Goal: Transaction & Acquisition: Purchase product/service

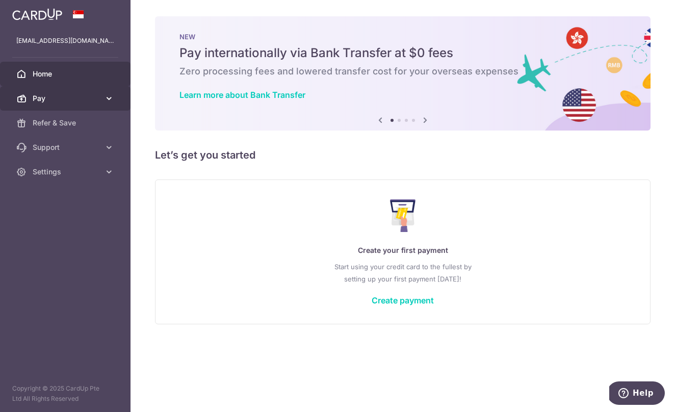
click at [95, 96] on span "Pay" at bounding box center [66, 98] width 67 height 10
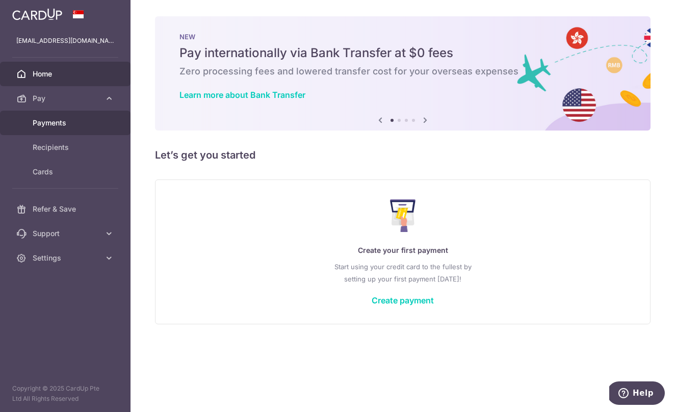
click at [66, 126] on span "Payments" at bounding box center [66, 123] width 67 height 10
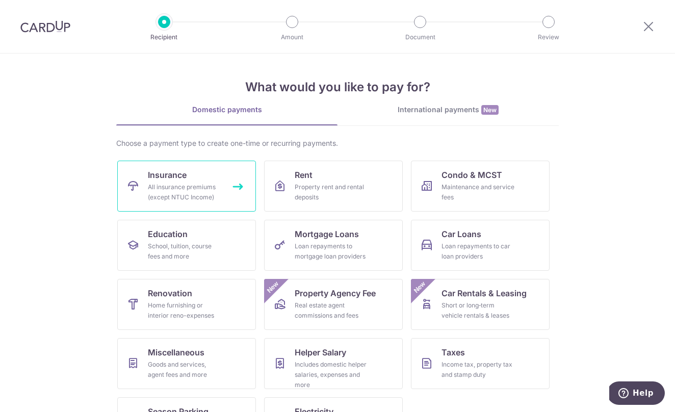
click at [209, 200] on div "All insurance premiums (except NTUC Income)" at bounding box center [184, 192] width 73 height 20
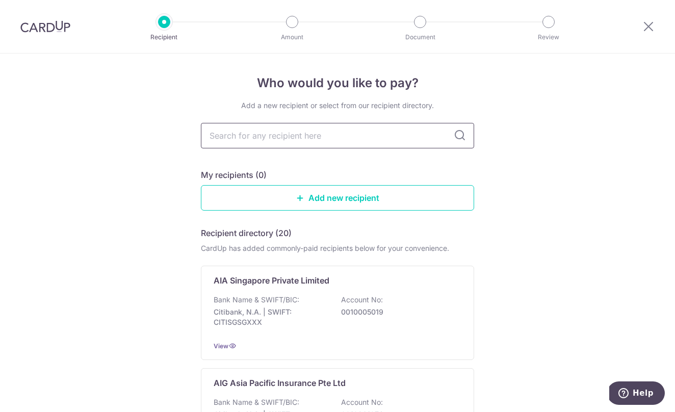
click at [304, 139] on input "text" at bounding box center [337, 135] width 273 height 25
type input "AIA"
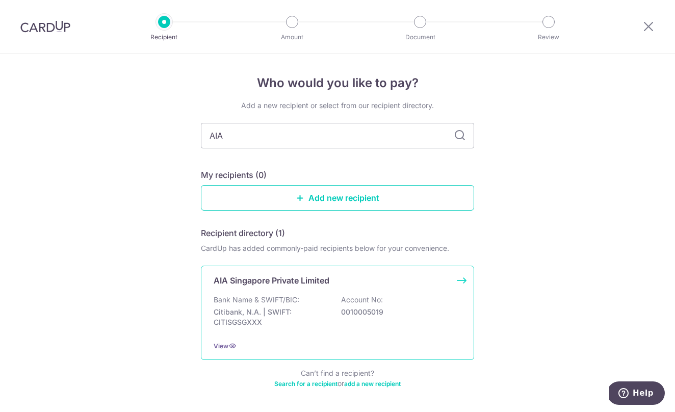
click at [302, 295] on div "Bank Name & SWIFT/BIC: Citibank, N.A. | SWIFT: CITISGSGXXX Account No: 00100050…" at bounding box center [338, 314] width 248 height 38
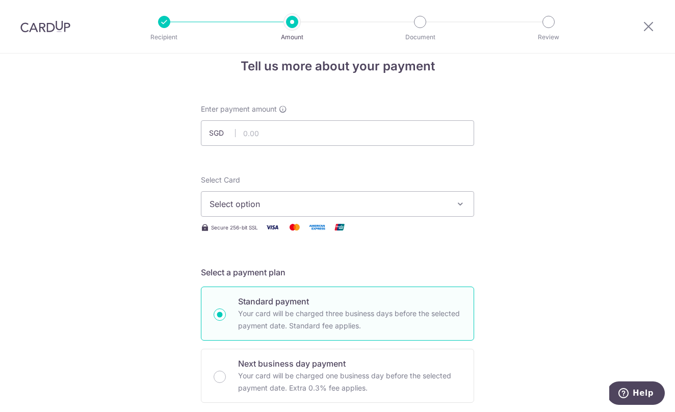
scroll to position [21, 0]
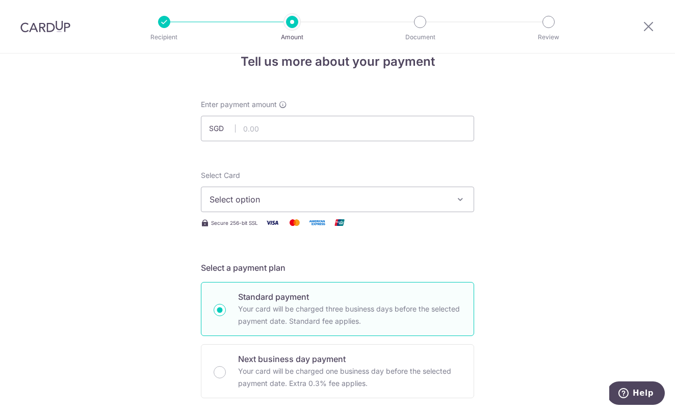
click at [360, 208] on button "Select option" at bounding box center [337, 199] width 273 height 25
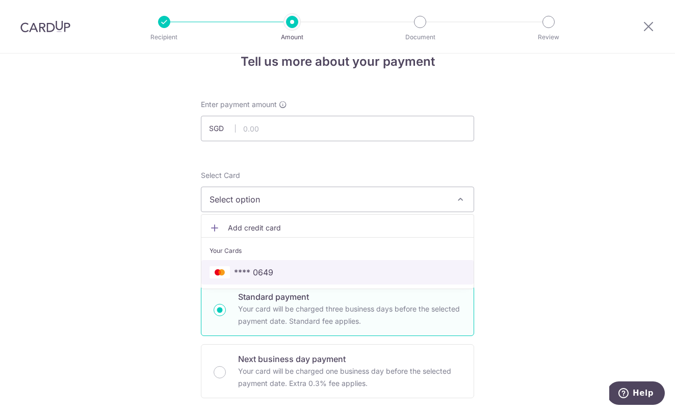
click at [310, 269] on span "**** 0649" at bounding box center [338, 272] width 256 height 12
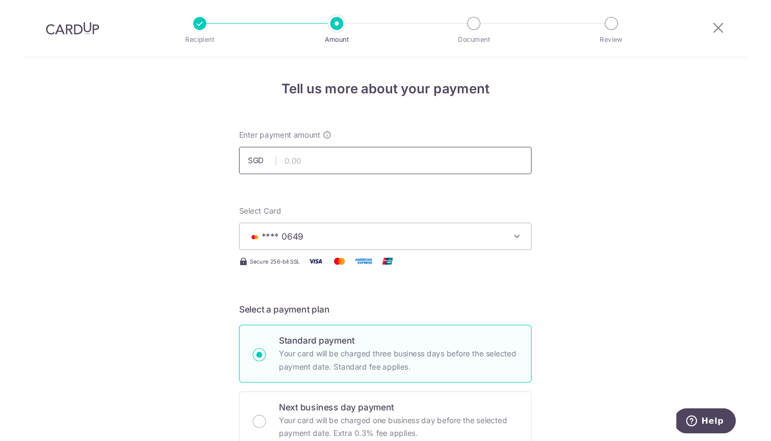
scroll to position [0, 0]
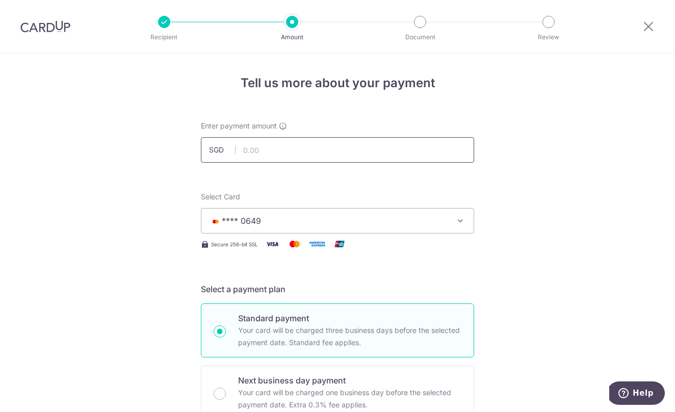
click at [336, 153] on input "text" at bounding box center [337, 149] width 273 height 25
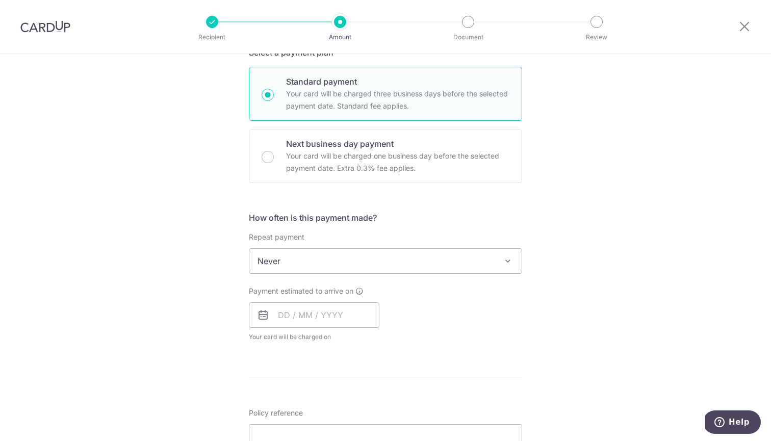
scroll to position [254, 0]
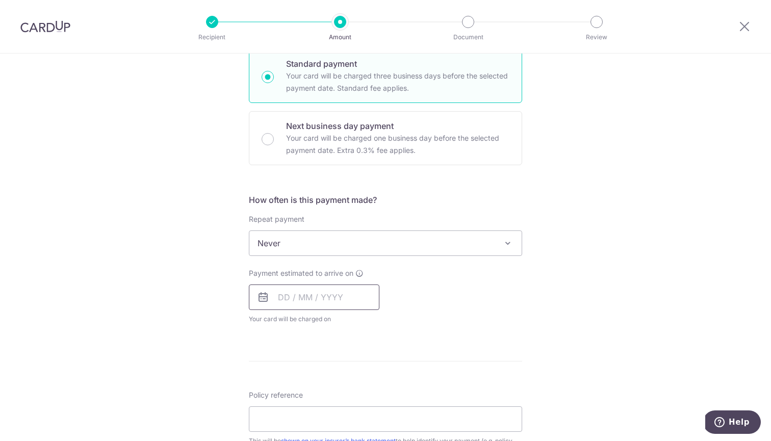
type input "1,800.00"
click at [343, 292] on input "text" at bounding box center [314, 297] width 131 height 25
click at [329, 410] on link "17" at bounding box center [331, 410] width 16 height 16
type input "[DATE]"
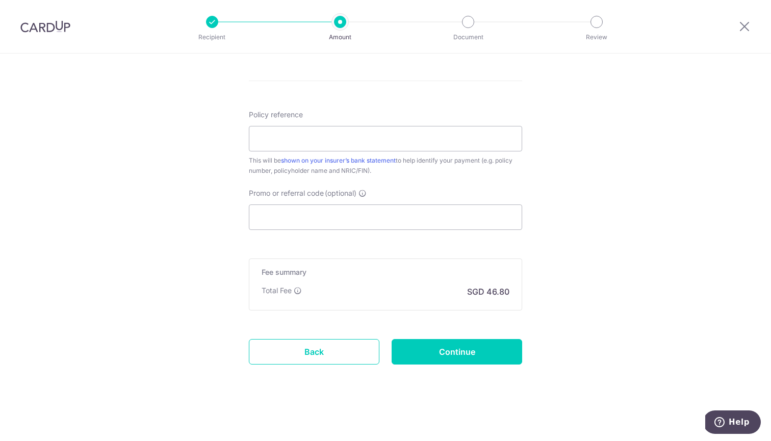
scroll to position [577, 0]
